Goal: Find contact information: Find contact information

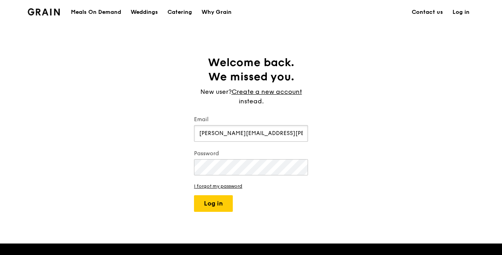
click at [273, 133] on input "[PERSON_NAME][EMAIL_ADDRESS][PERSON_NAME][DOMAIN_NAME]" at bounding box center [251, 133] width 114 height 17
type input "[PERSON_NAME][EMAIL_ADDRESS][PERSON_NAME][DOMAIN_NAME]"
click at [194, 195] on button "Log in" at bounding box center [213, 203] width 39 height 17
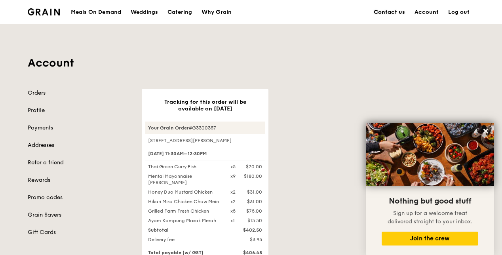
click at [398, 10] on link "Contact us" at bounding box center [389, 12] width 41 height 24
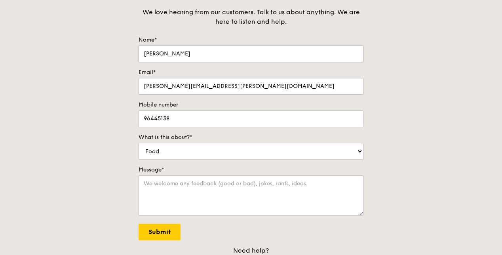
scroll to position [119, 0]
